Goal: Browse casually

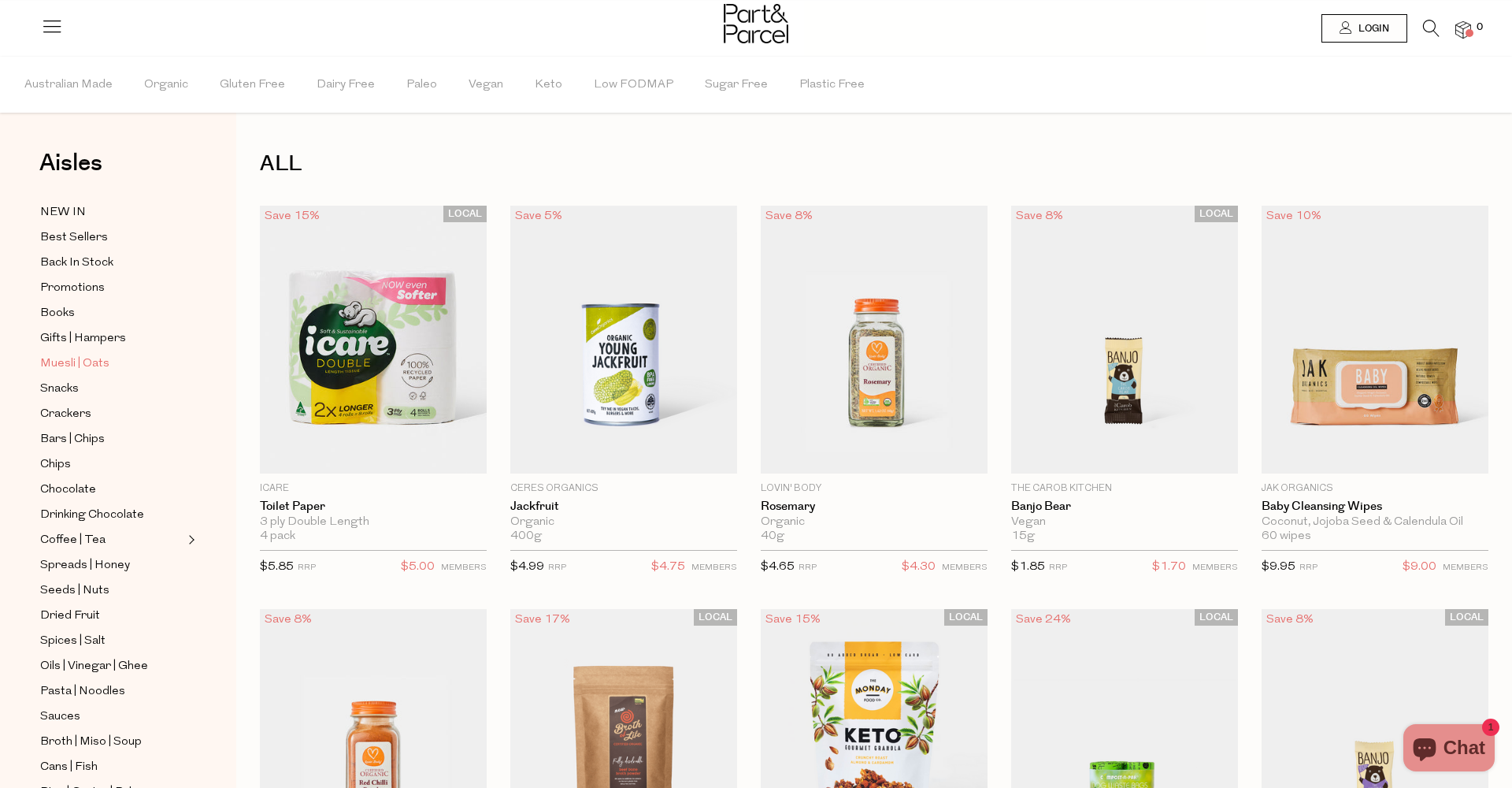
click at [48, 364] on span "Muesli | Oats" at bounding box center [74, 363] width 69 height 19
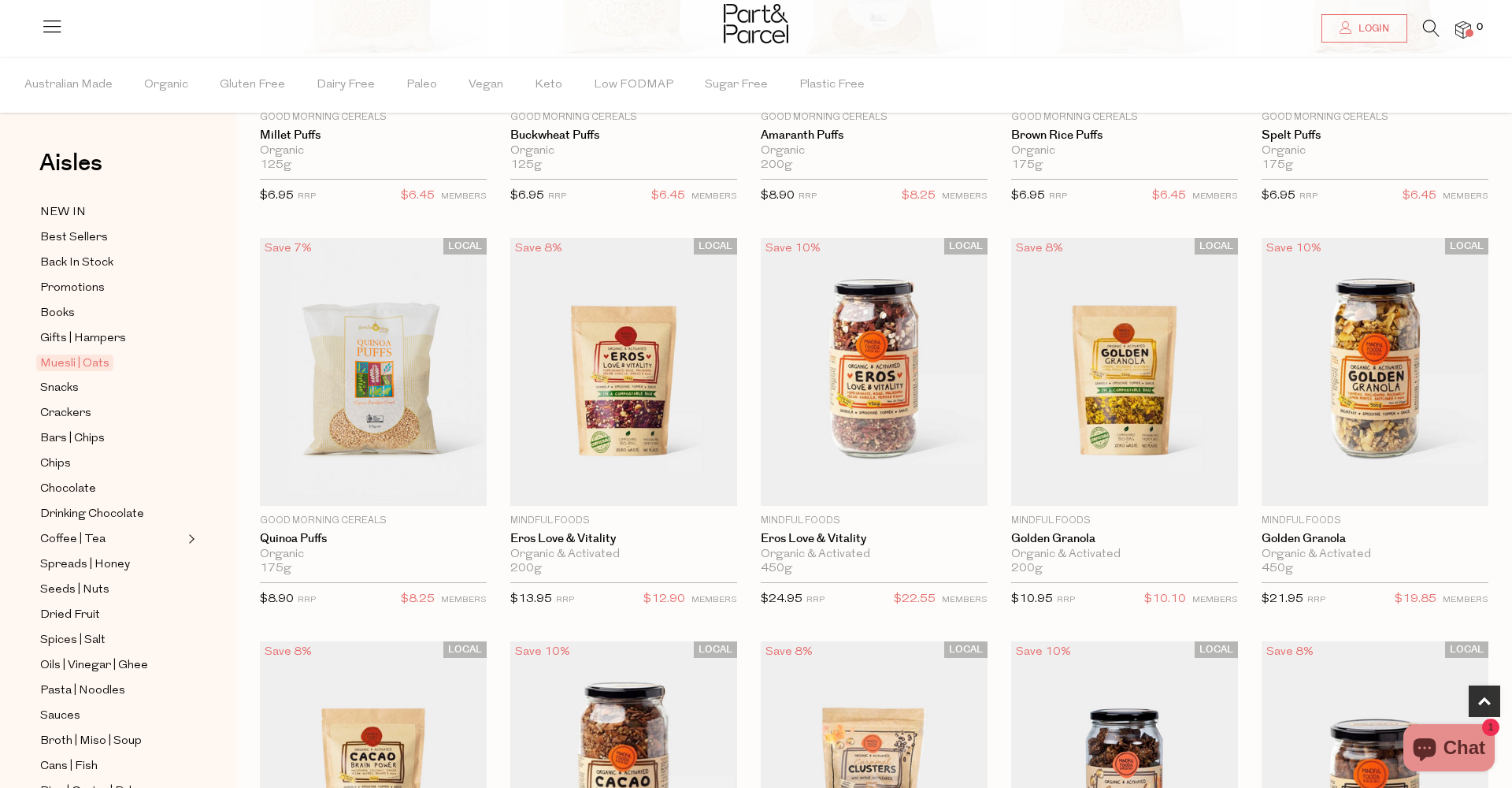
scroll to position [371, 0]
click at [636, 360] on img at bounding box center [623, 371] width 227 height 268
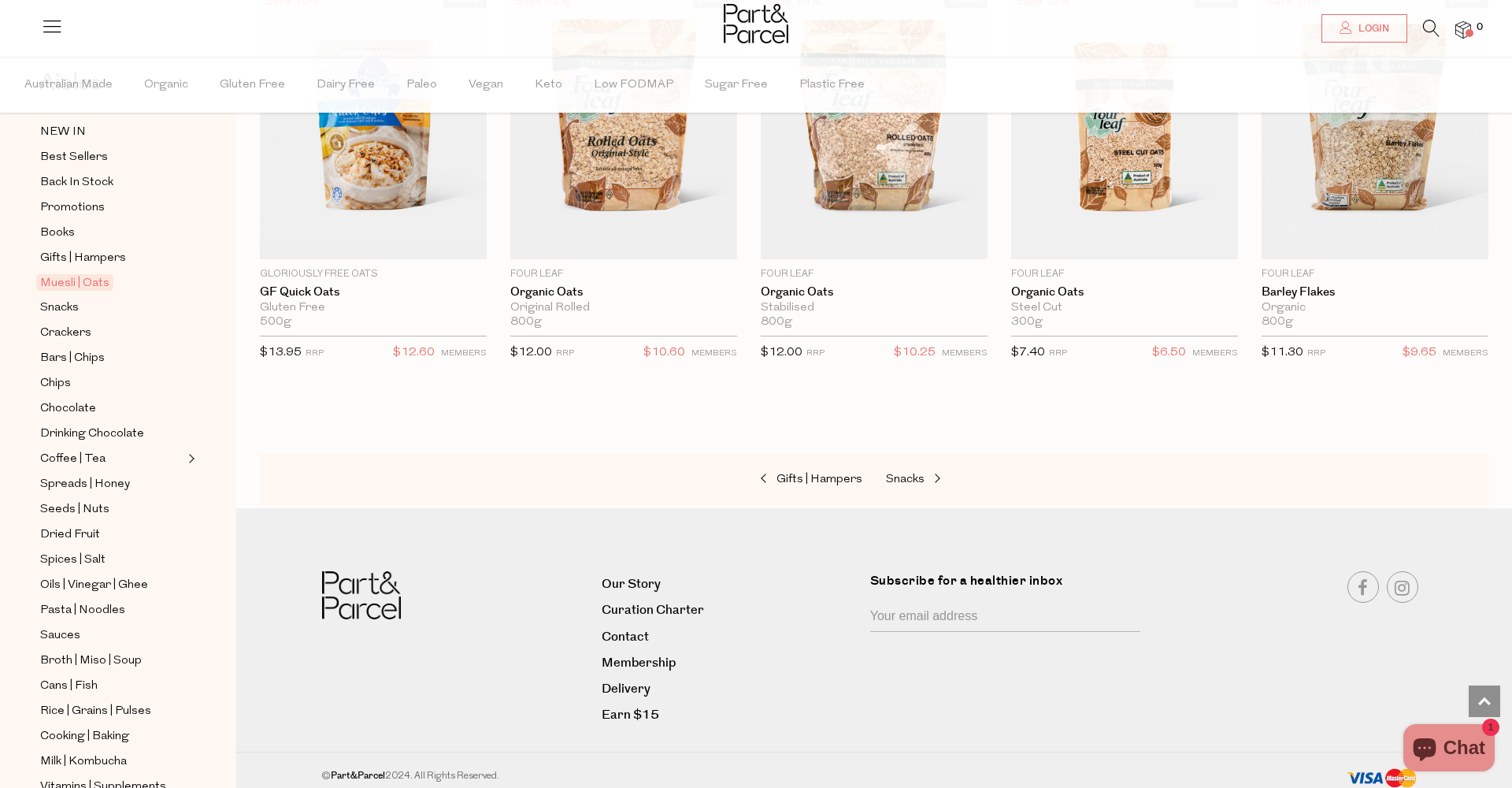
scroll to position [81, 0]
click at [118, 607] on span "Pasta | Noodles" at bounding box center [83, 610] width 85 height 19
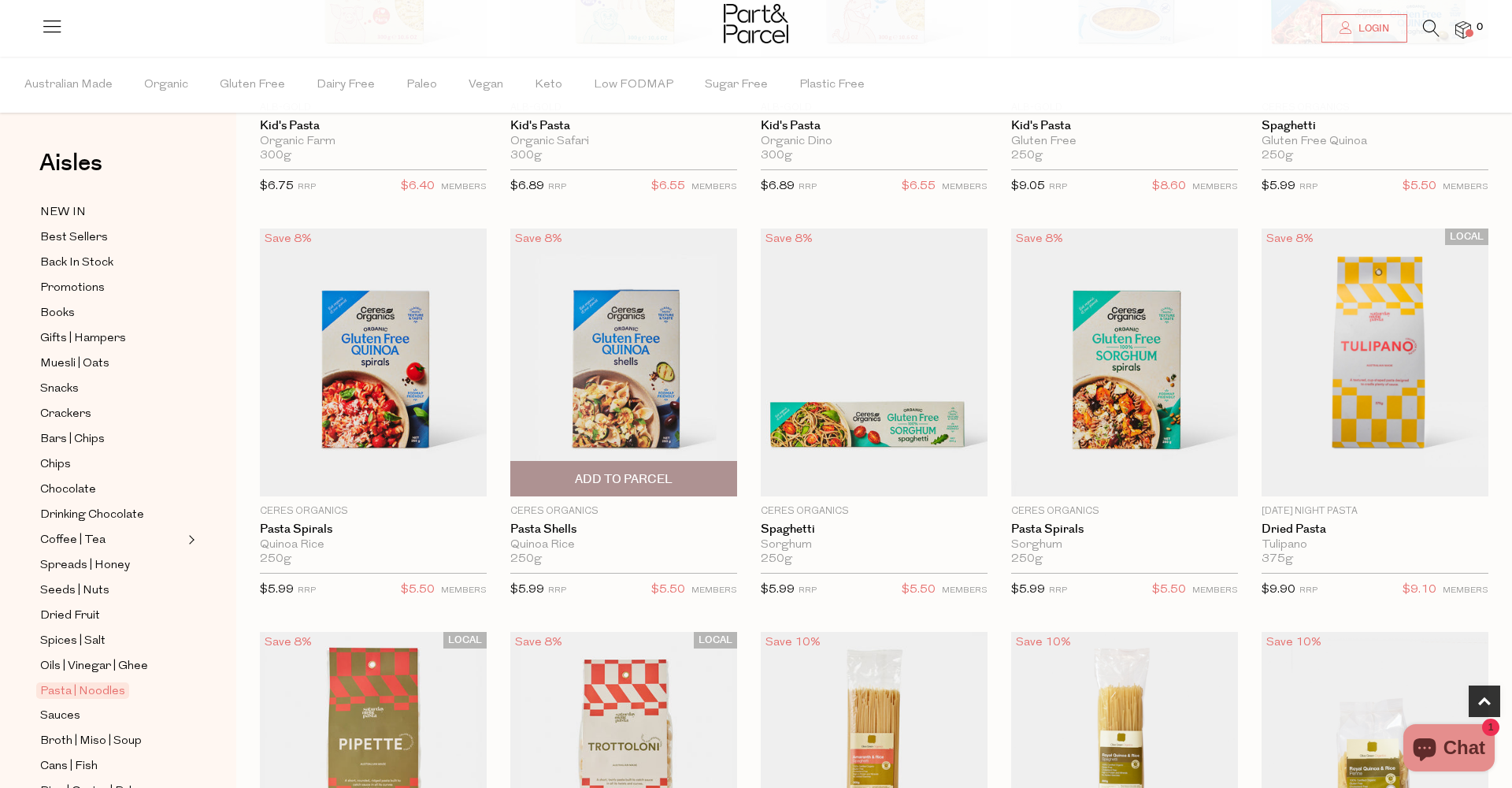
scroll to position [382, 0]
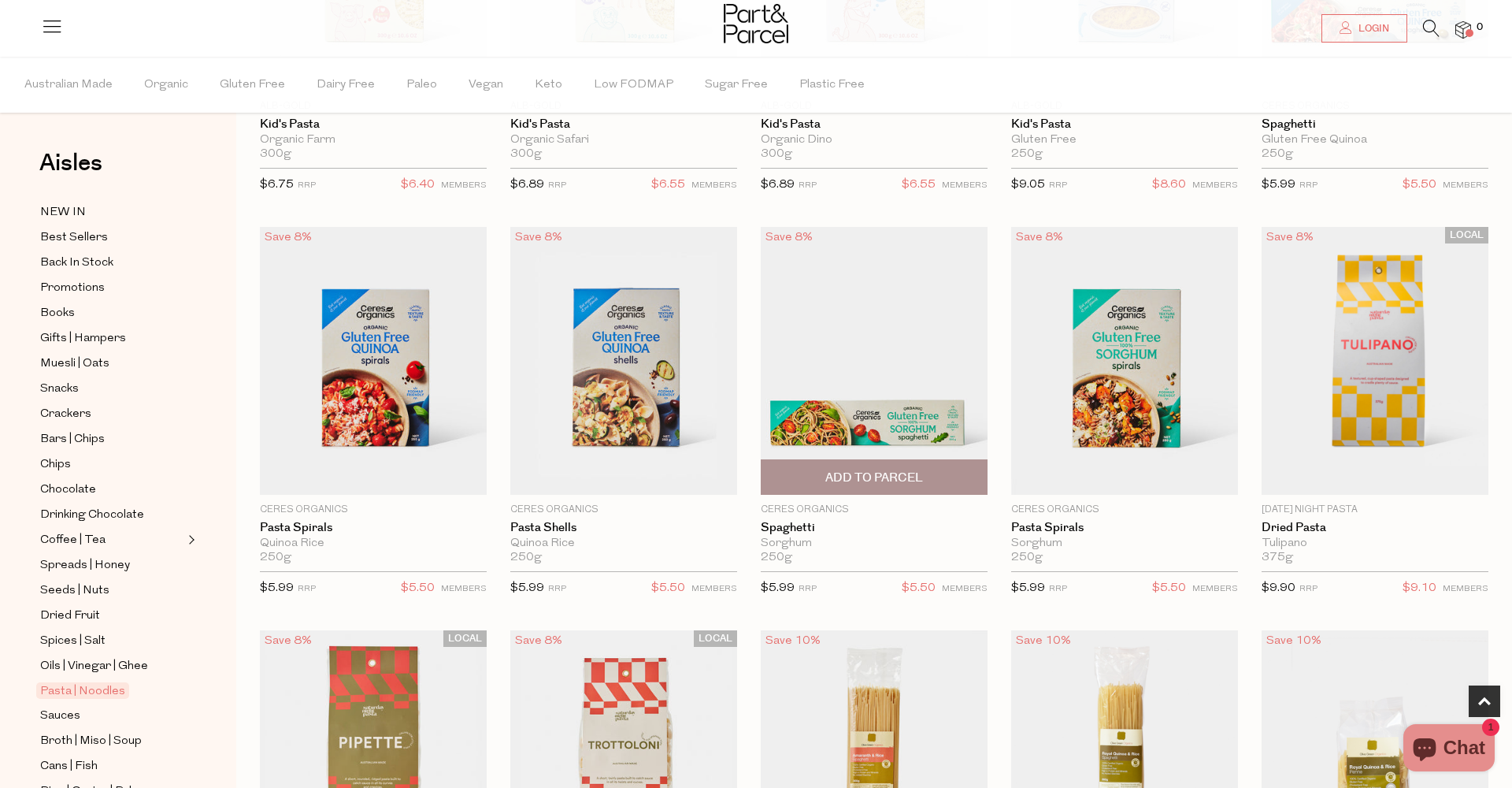
click at [870, 419] on img at bounding box center [873, 360] width 227 height 268
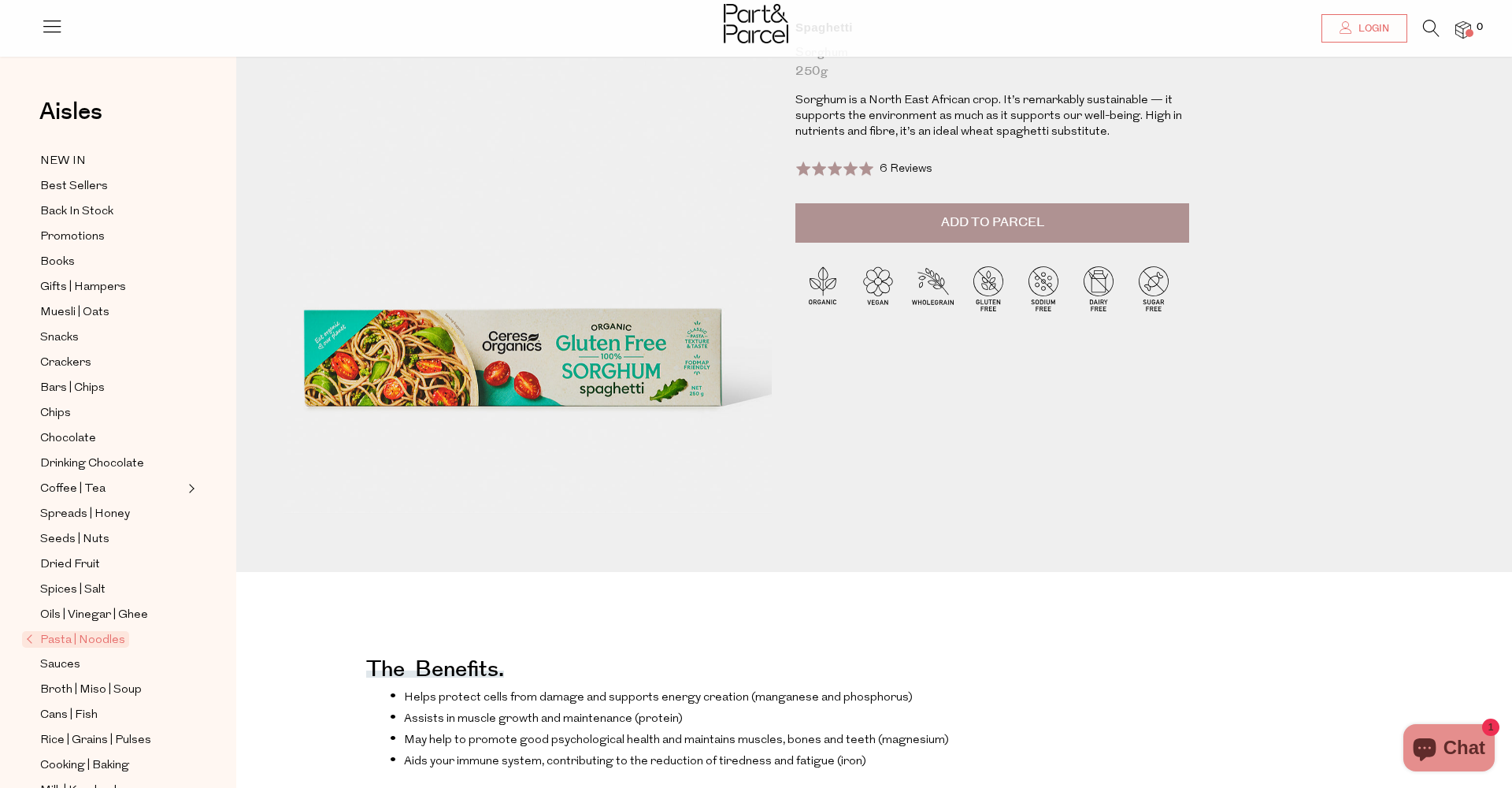
scroll to position [171, 0]
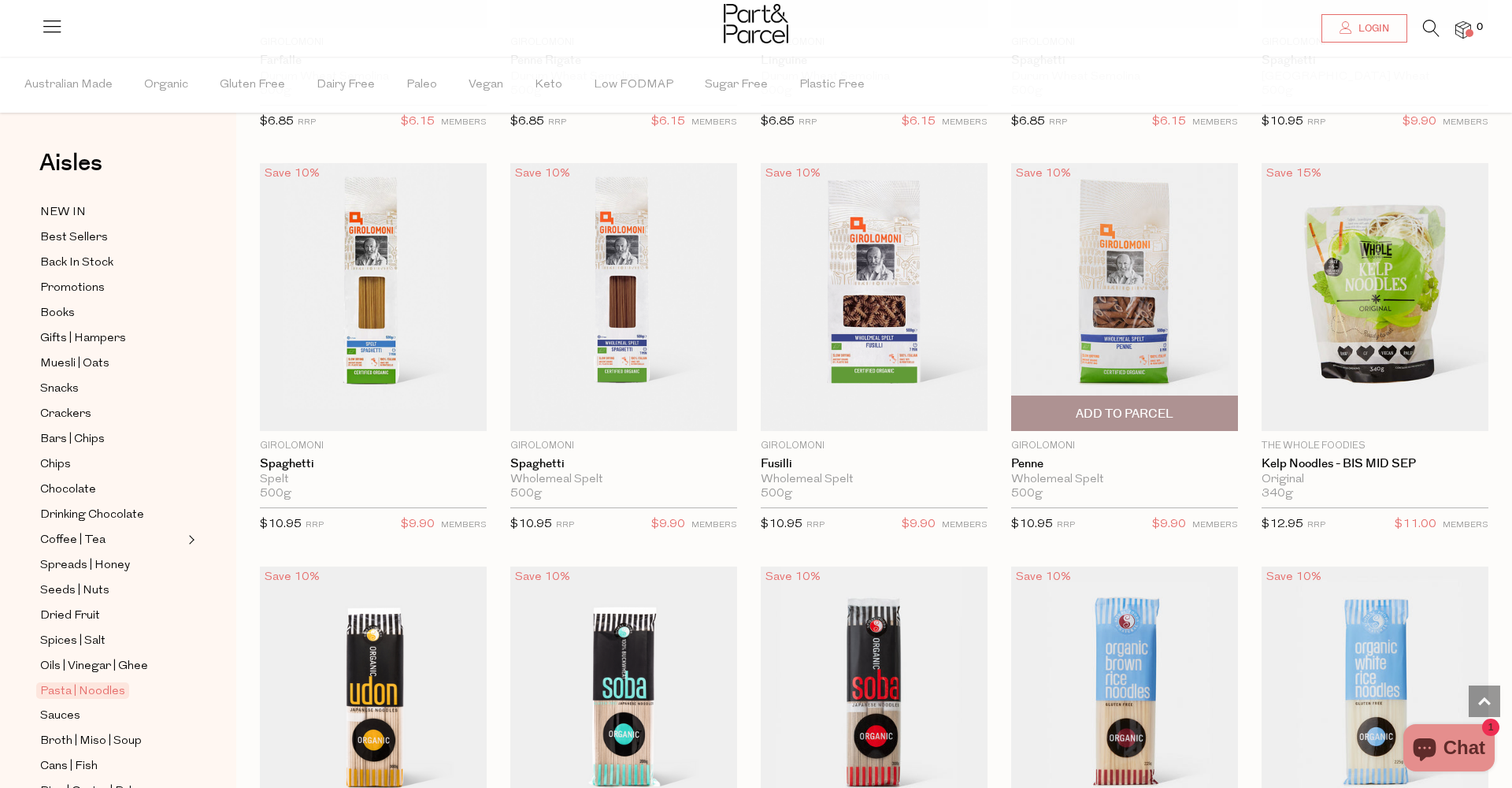
scroll to position [2562, 0]
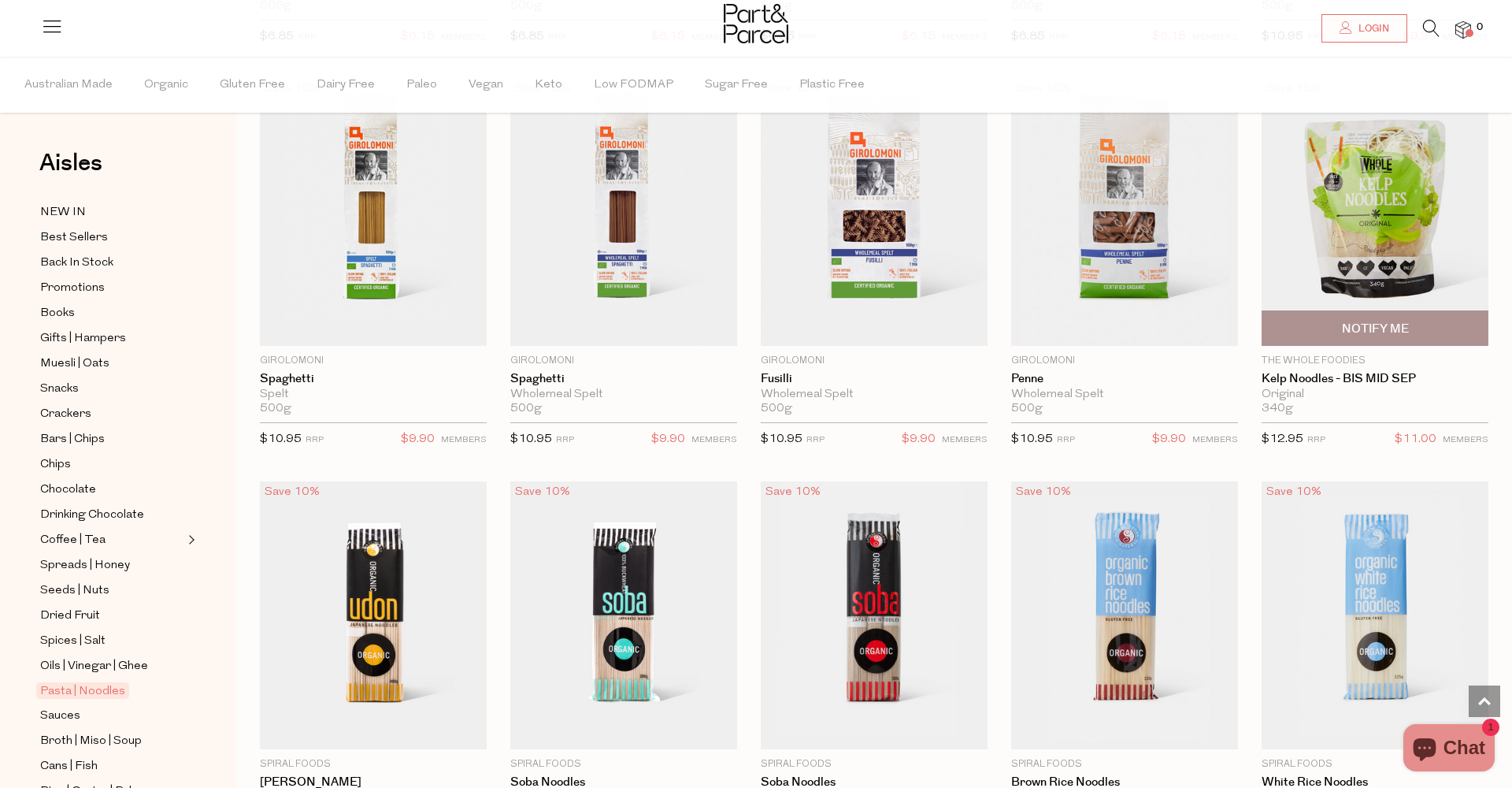
click at [1362, 243] on img at bounding box center [1374, 211] width 227 height 268
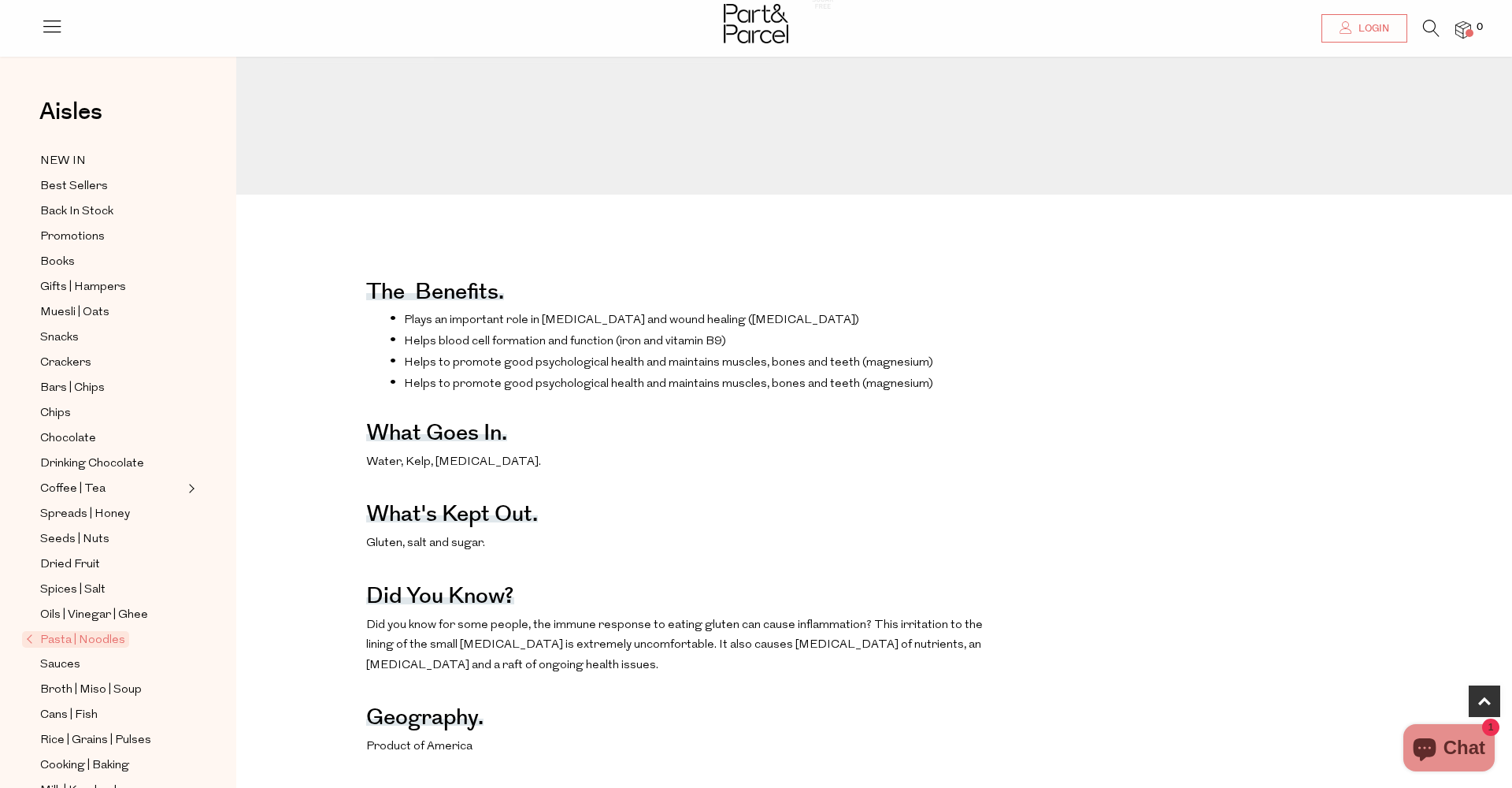
scroll to position [641, 0]
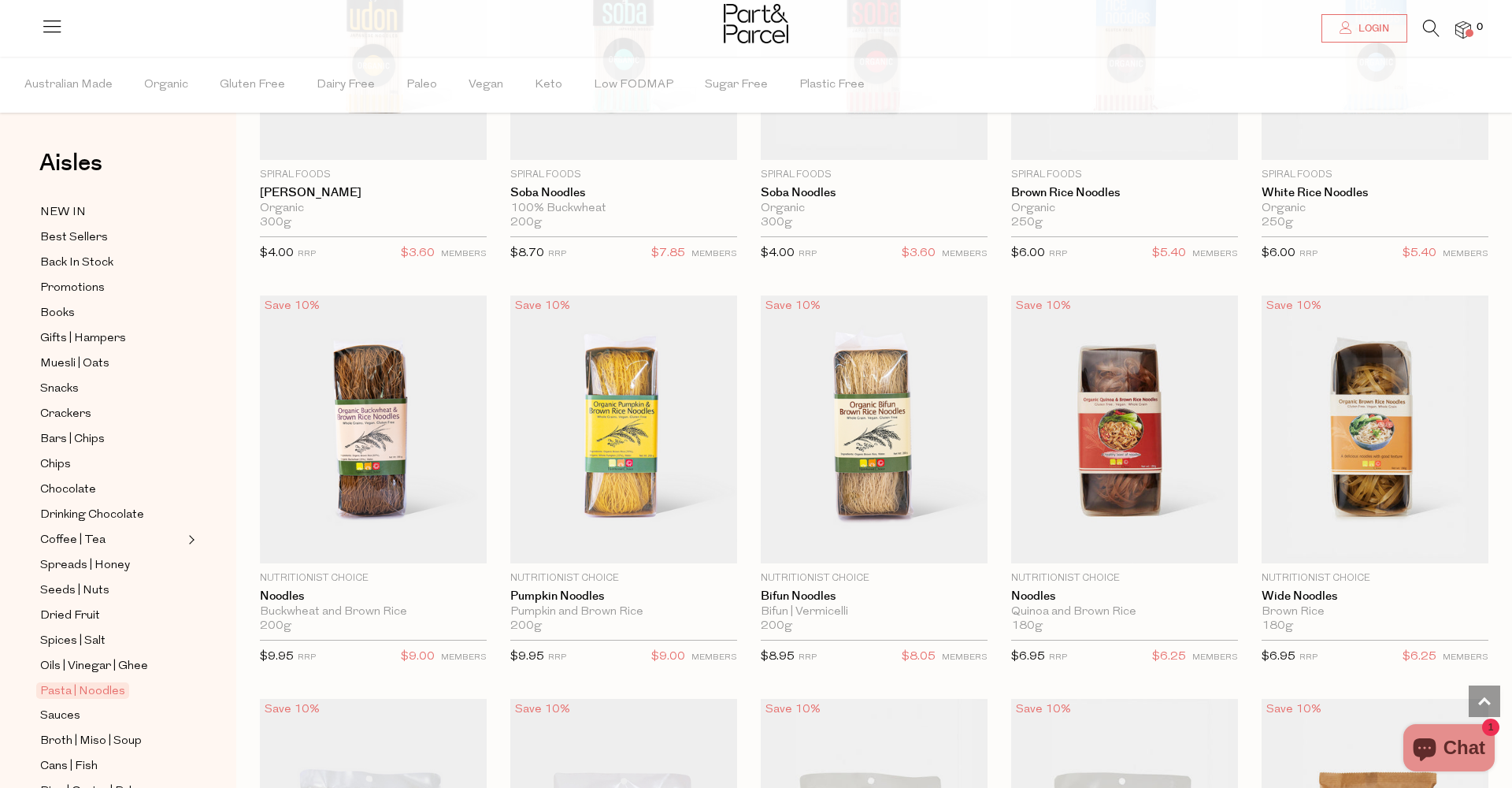
scroll to position [3152, 0]
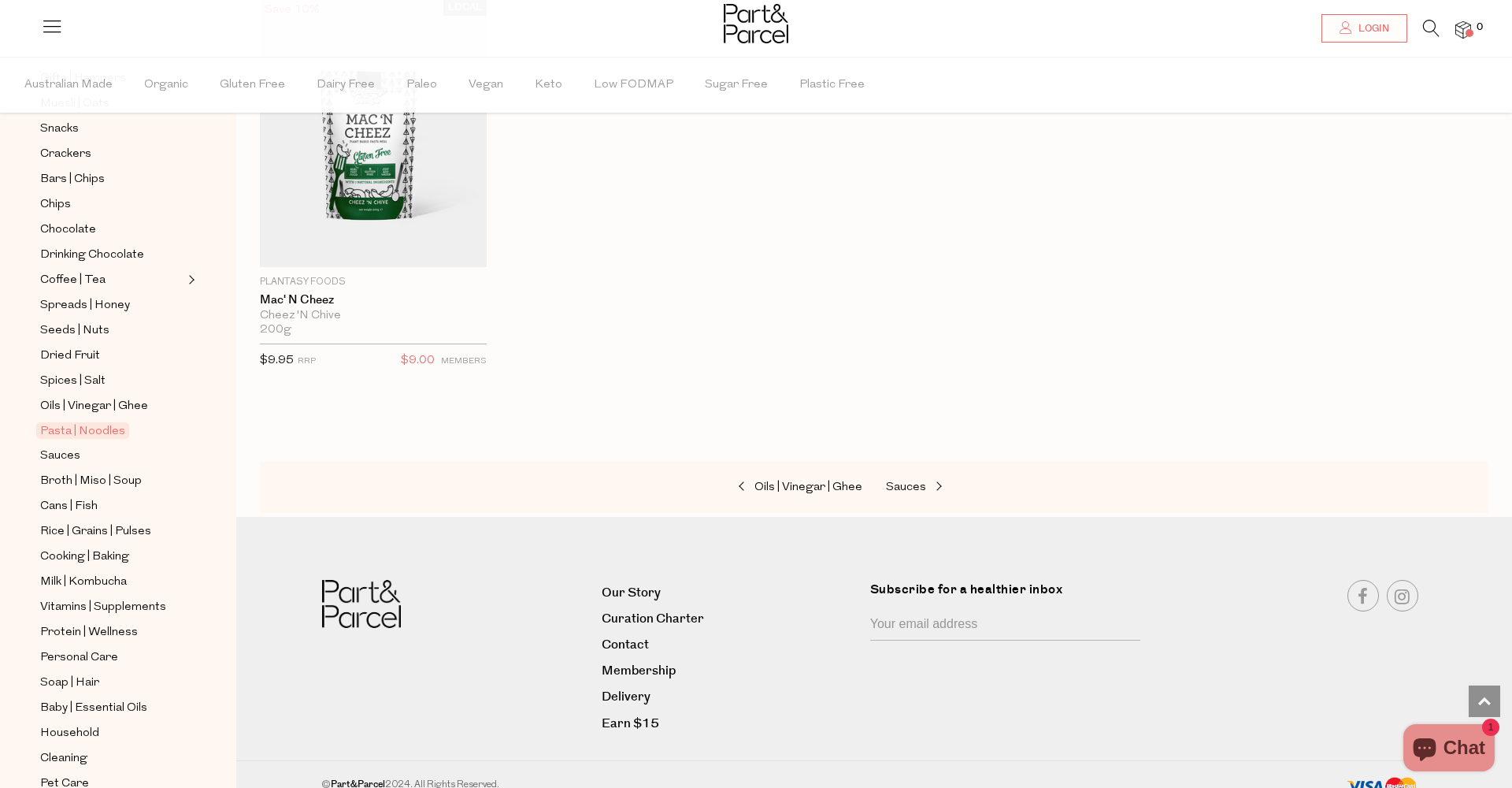
scroll to position [287, 0]
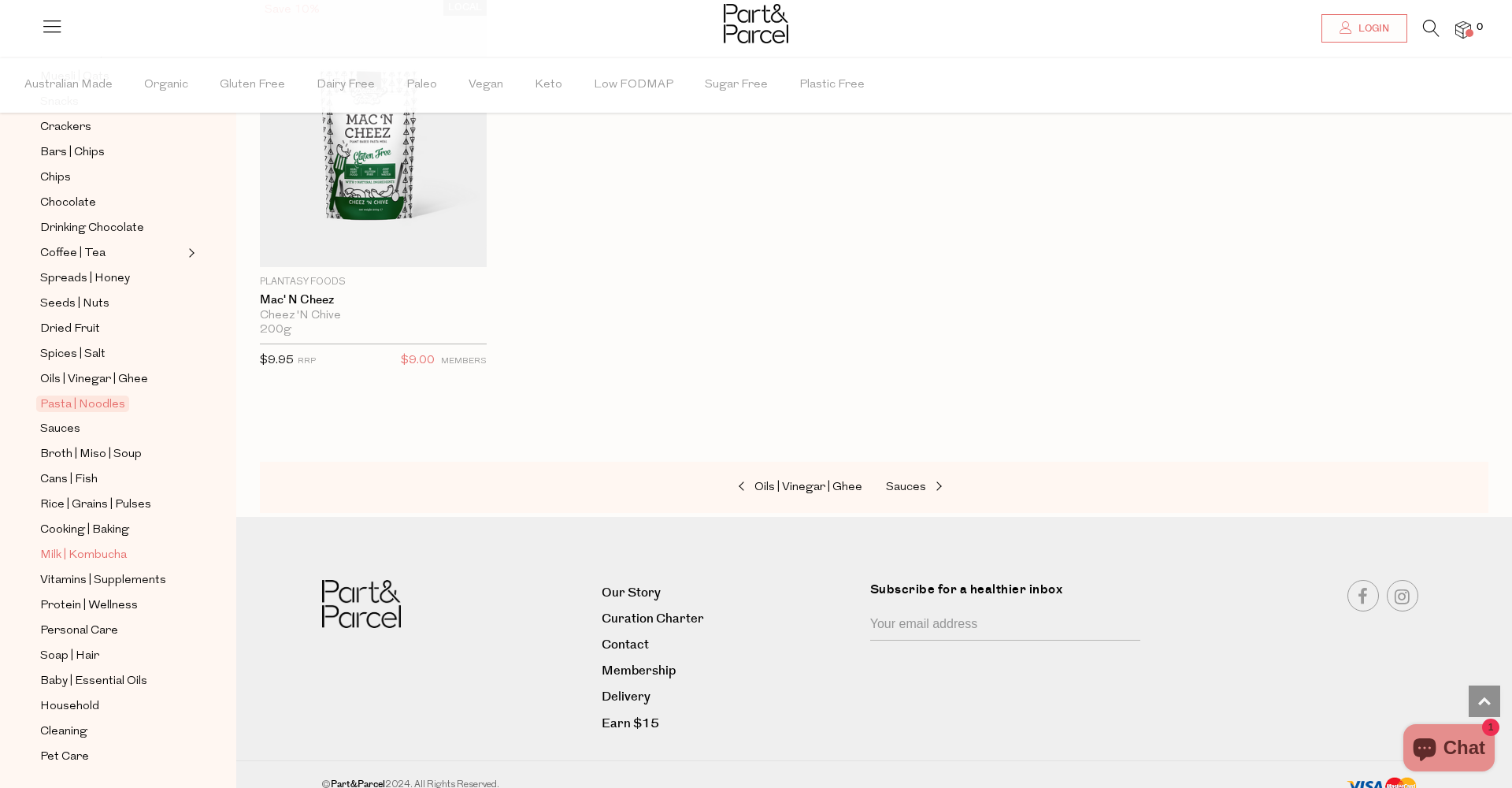
click at [97, 549] on span "Milk | Kombucha" at bounding box center [84, 555] width 86 height 19
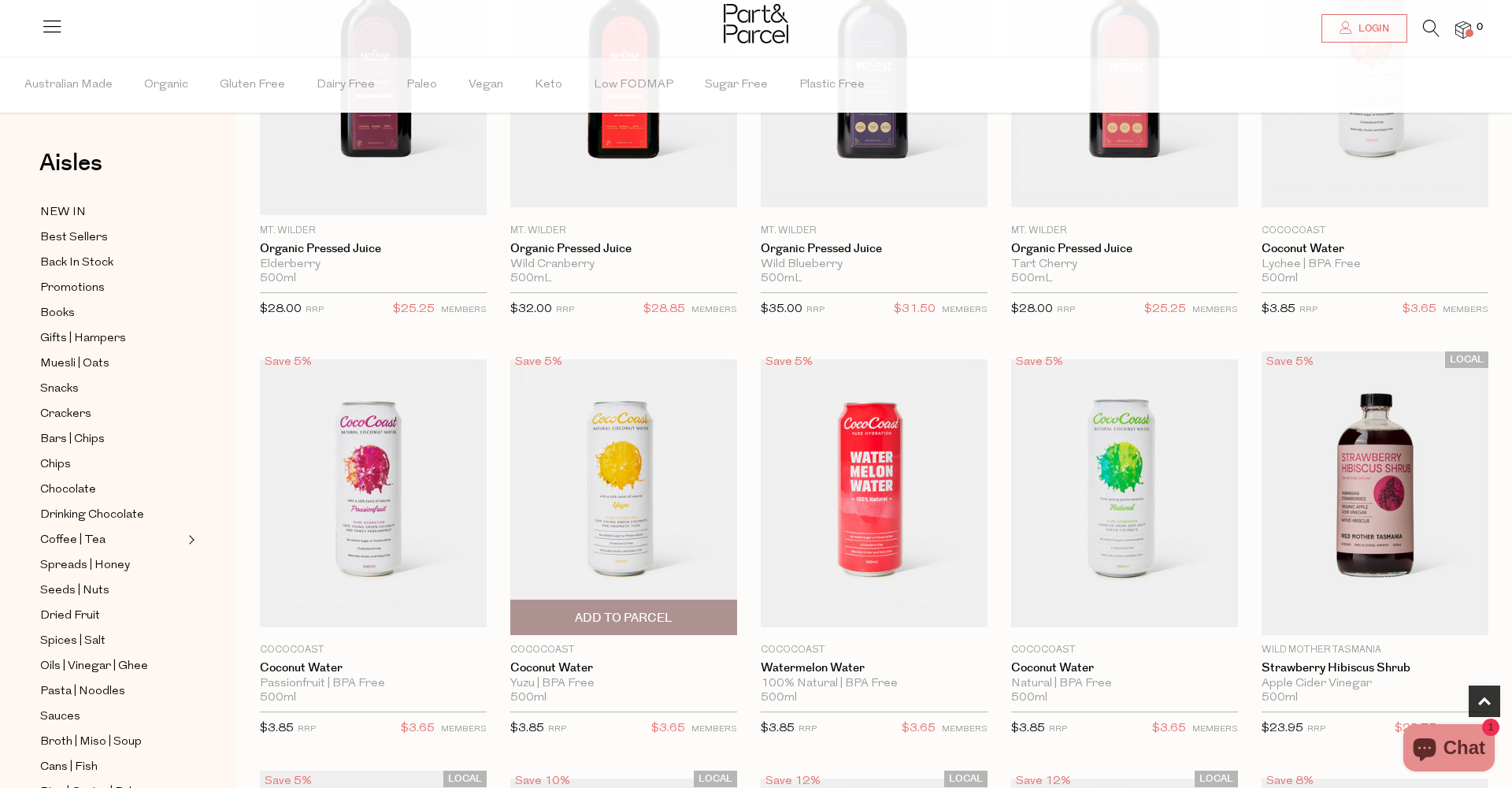
scroll to position [301, 0]
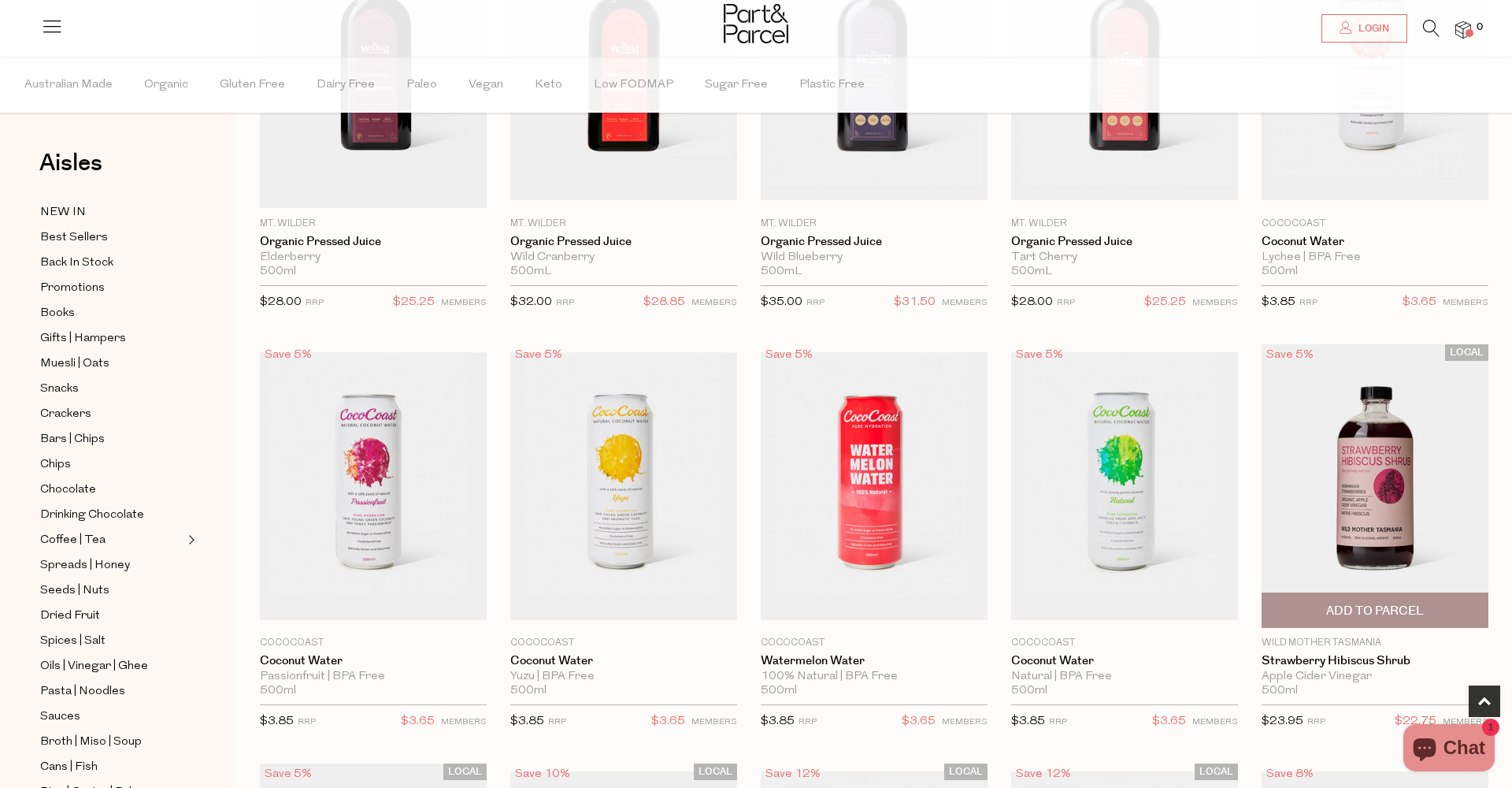
click at [1372, 462] on img at bounding box center [1374, 485] width 227 height 283
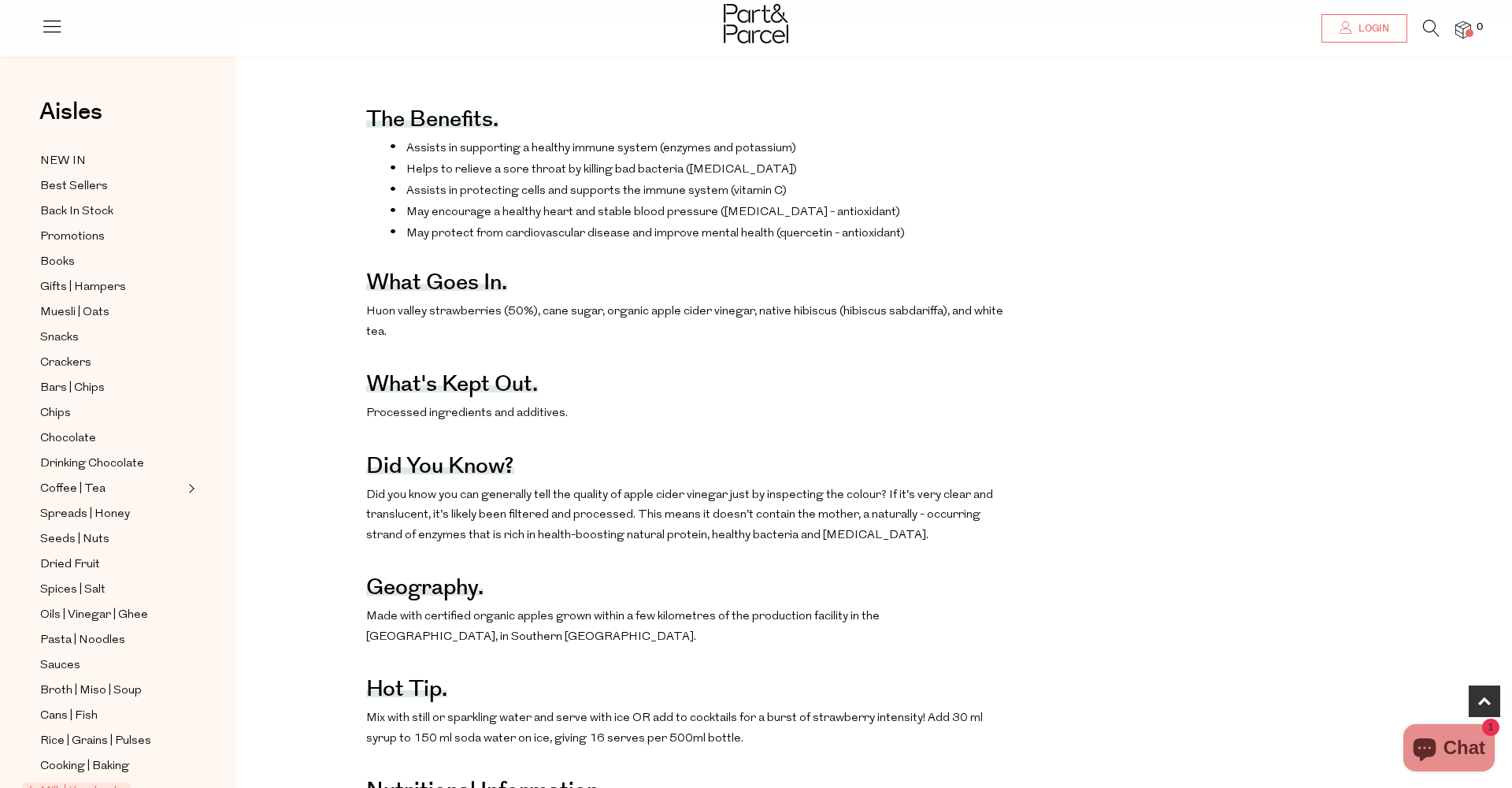
scroll to position [797, 0]
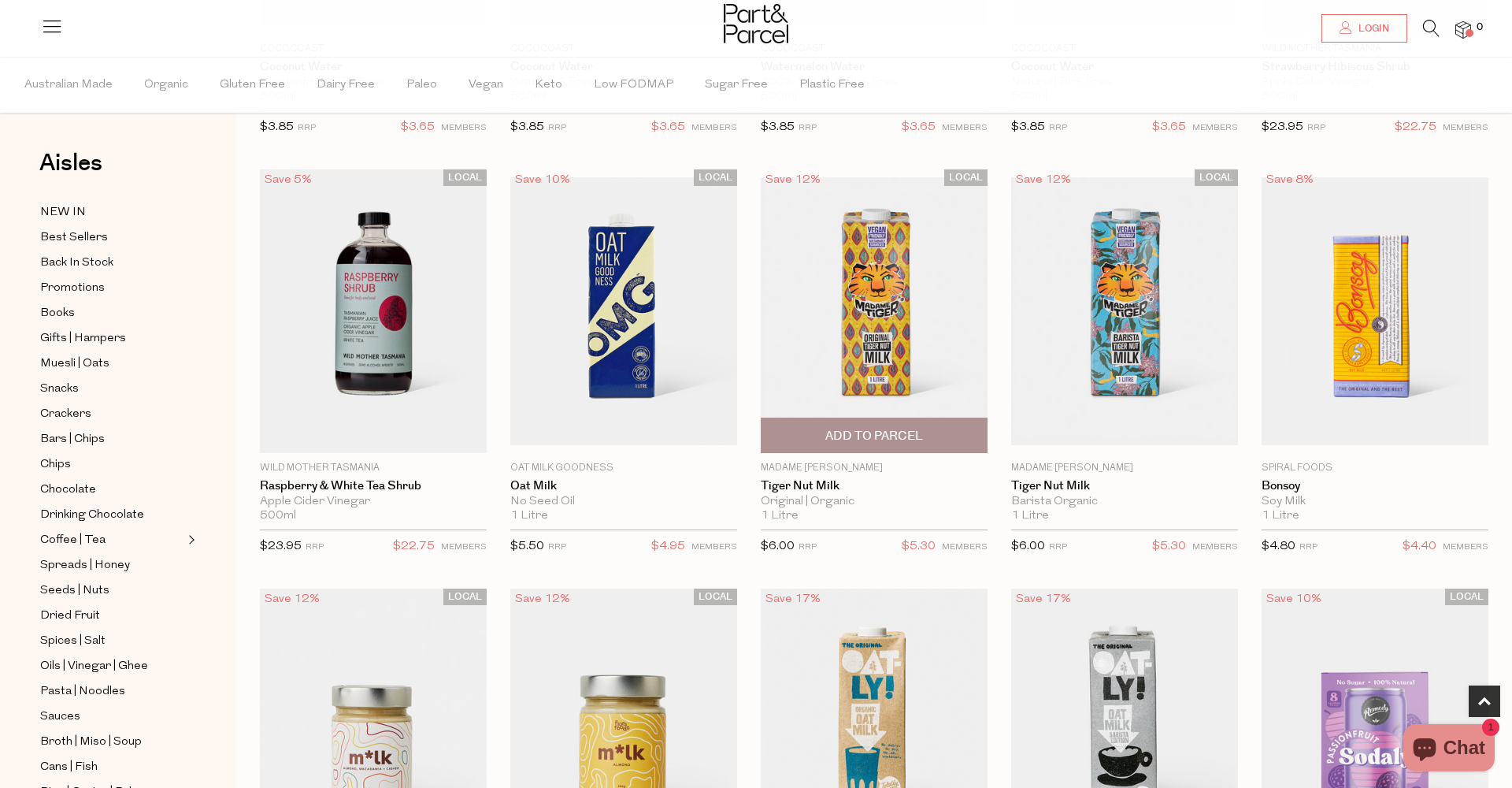
click at [939, 322] on img at bounding box center [873, 311] width 227 height 268
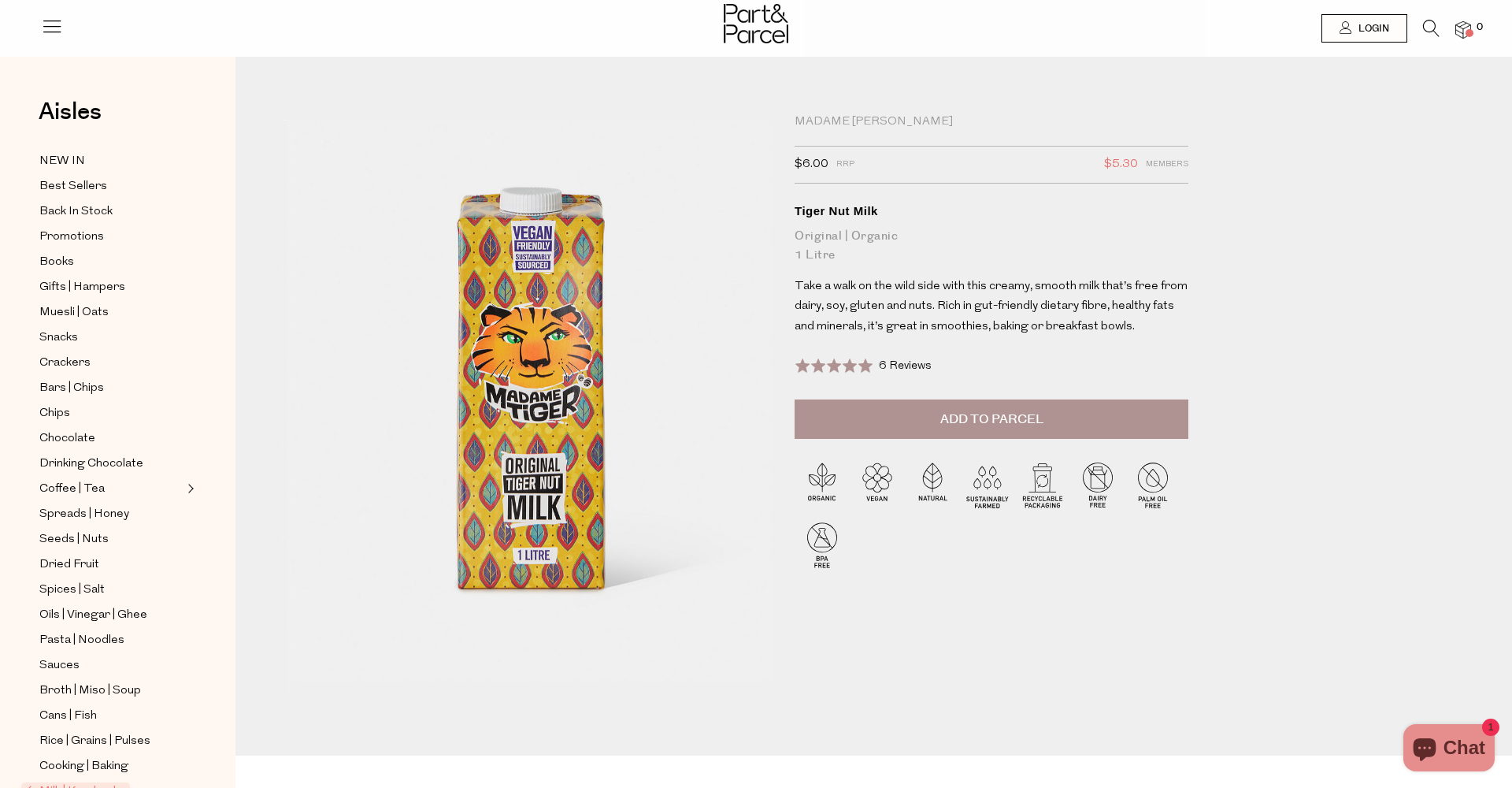
scroll to position [0, 1]
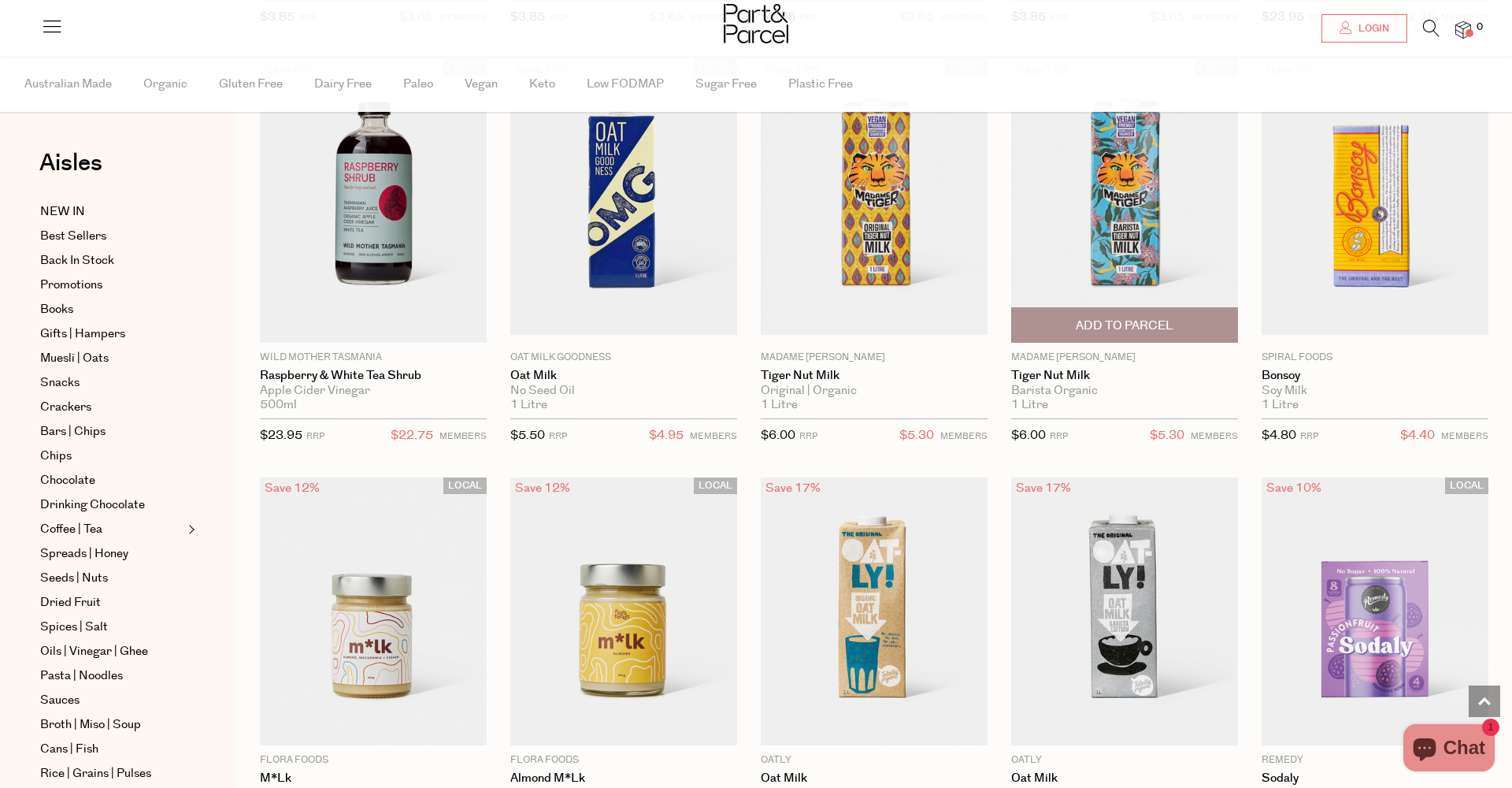
scroll to position [868, 0]
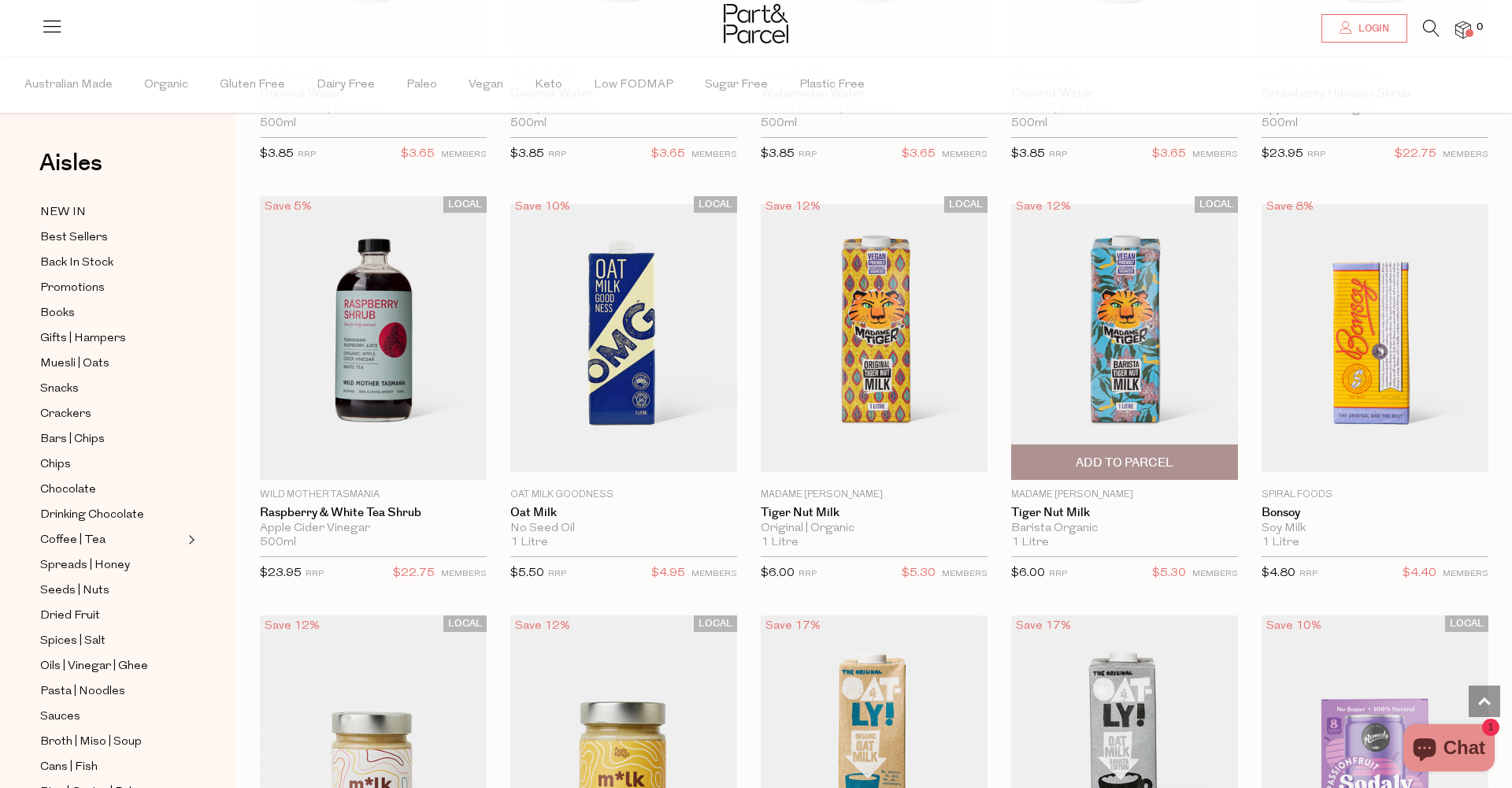
click at [1122, 321] on img at bounding box center [1124, 337] width 227 height 268
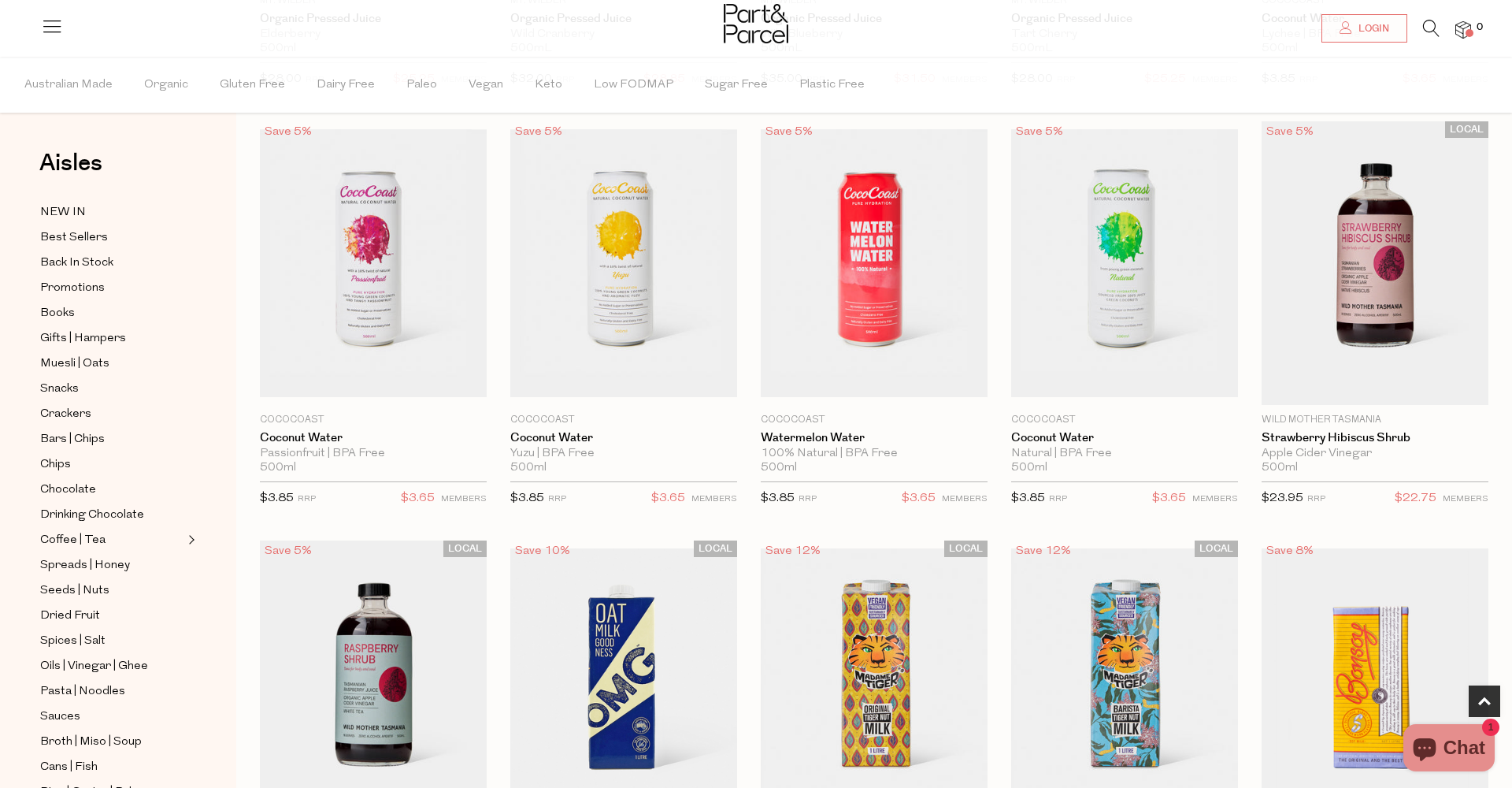
scroll to position [695, 0]
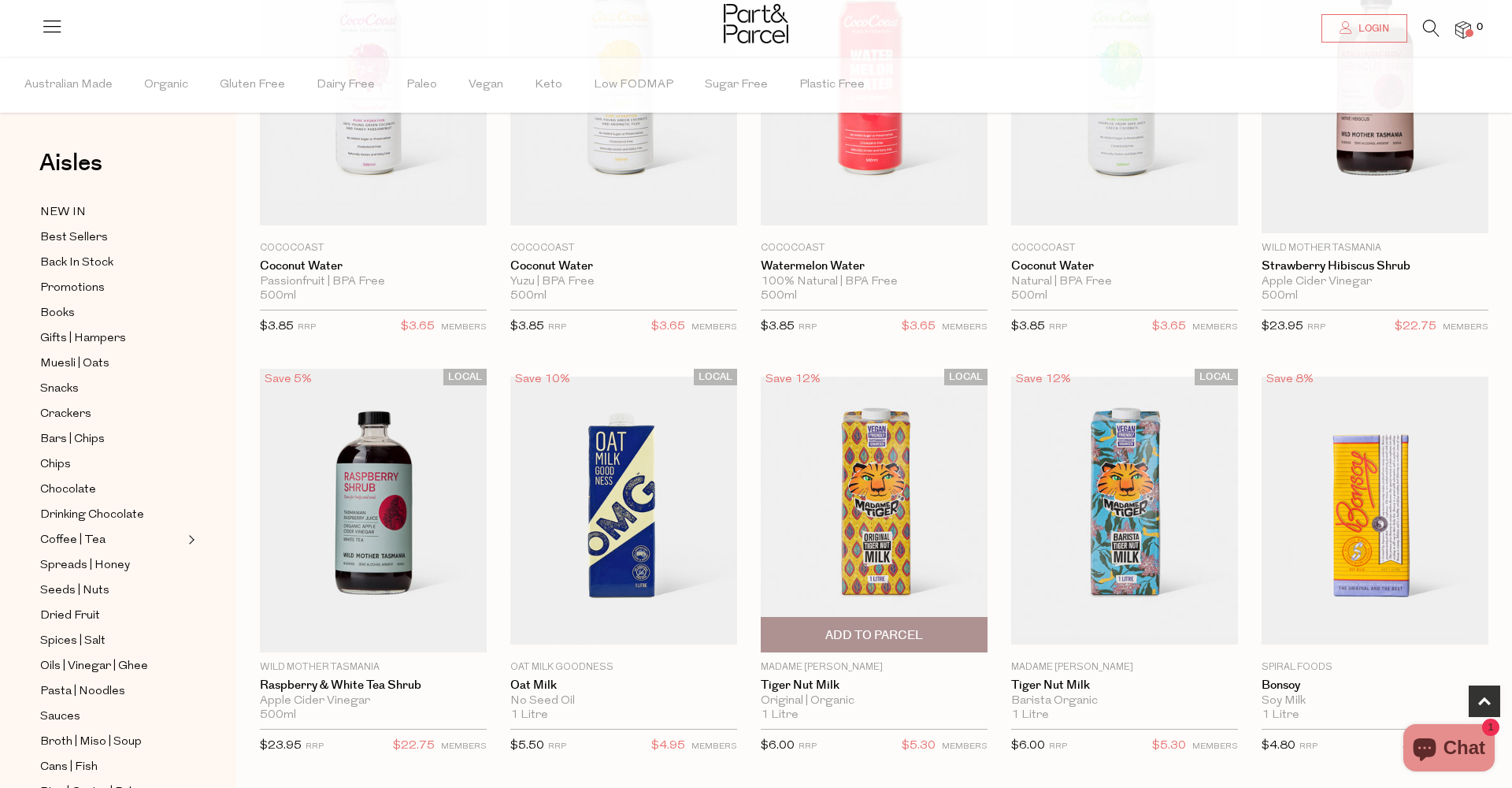
click at [873, 488] on img at bounding box center [873, 509] width 227 height 268
